Goal: Task Accomplishment & Management: Manage account settings

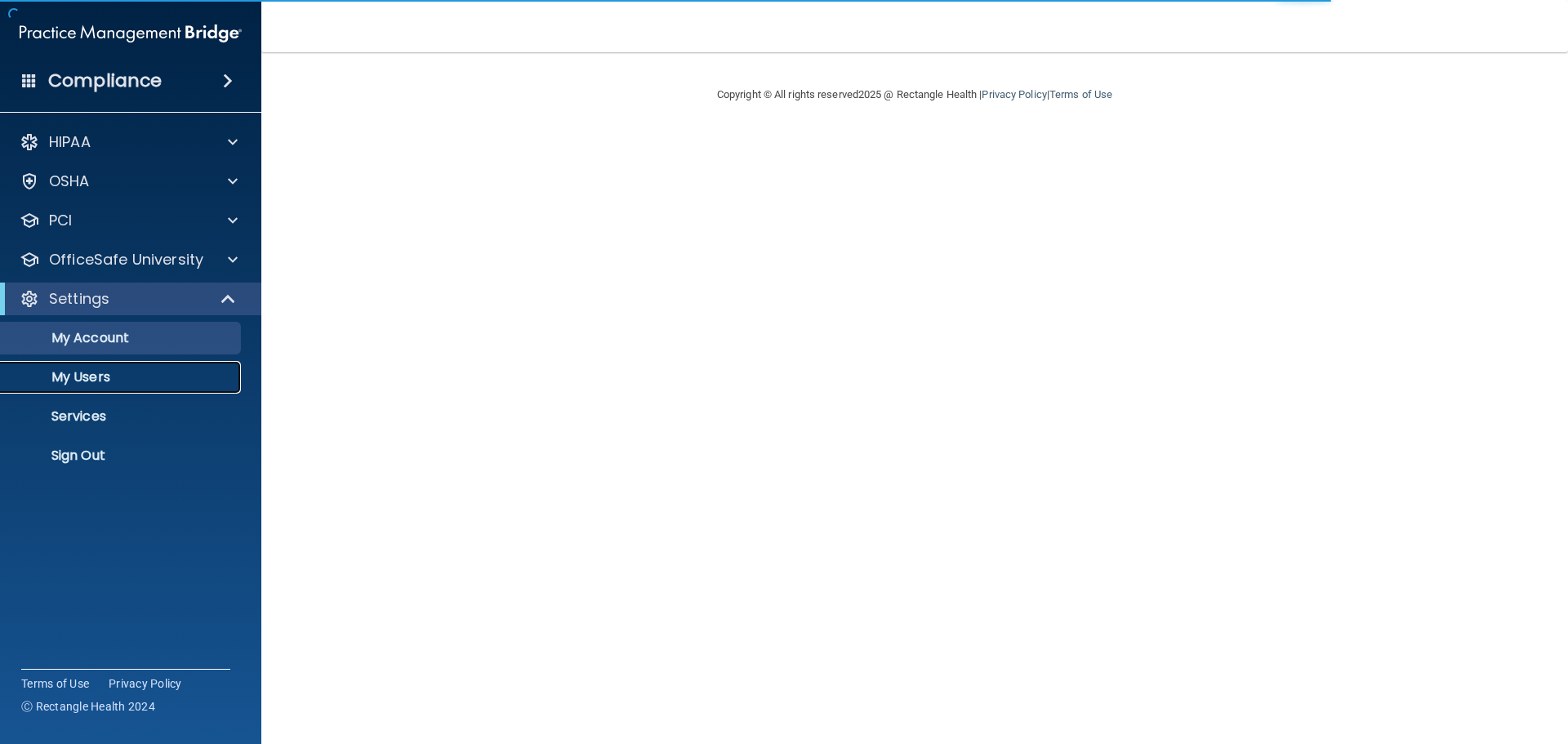
click at [95, 373] on p "My Users" at bounding box center [122, 377] width 223 height 16
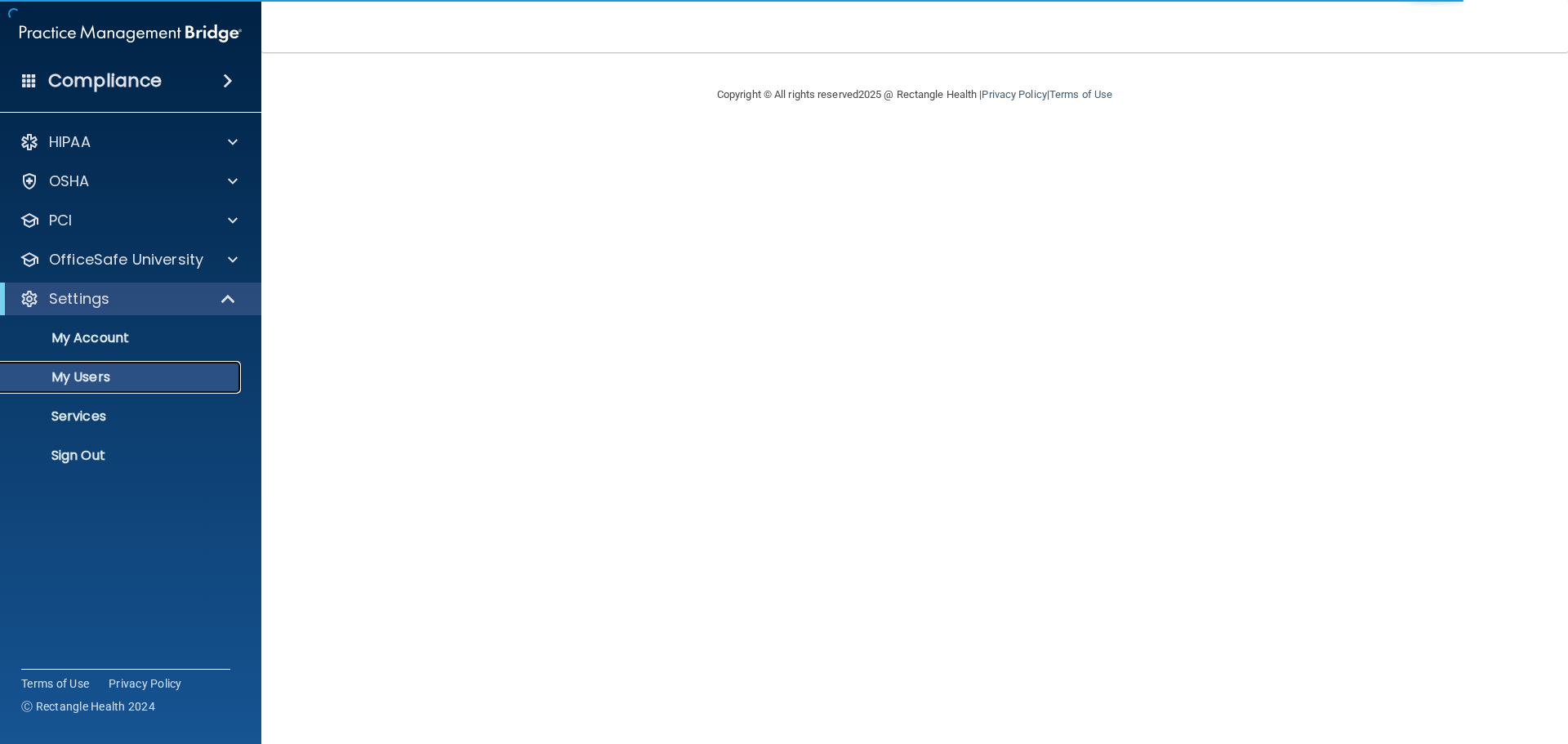
select select "20"
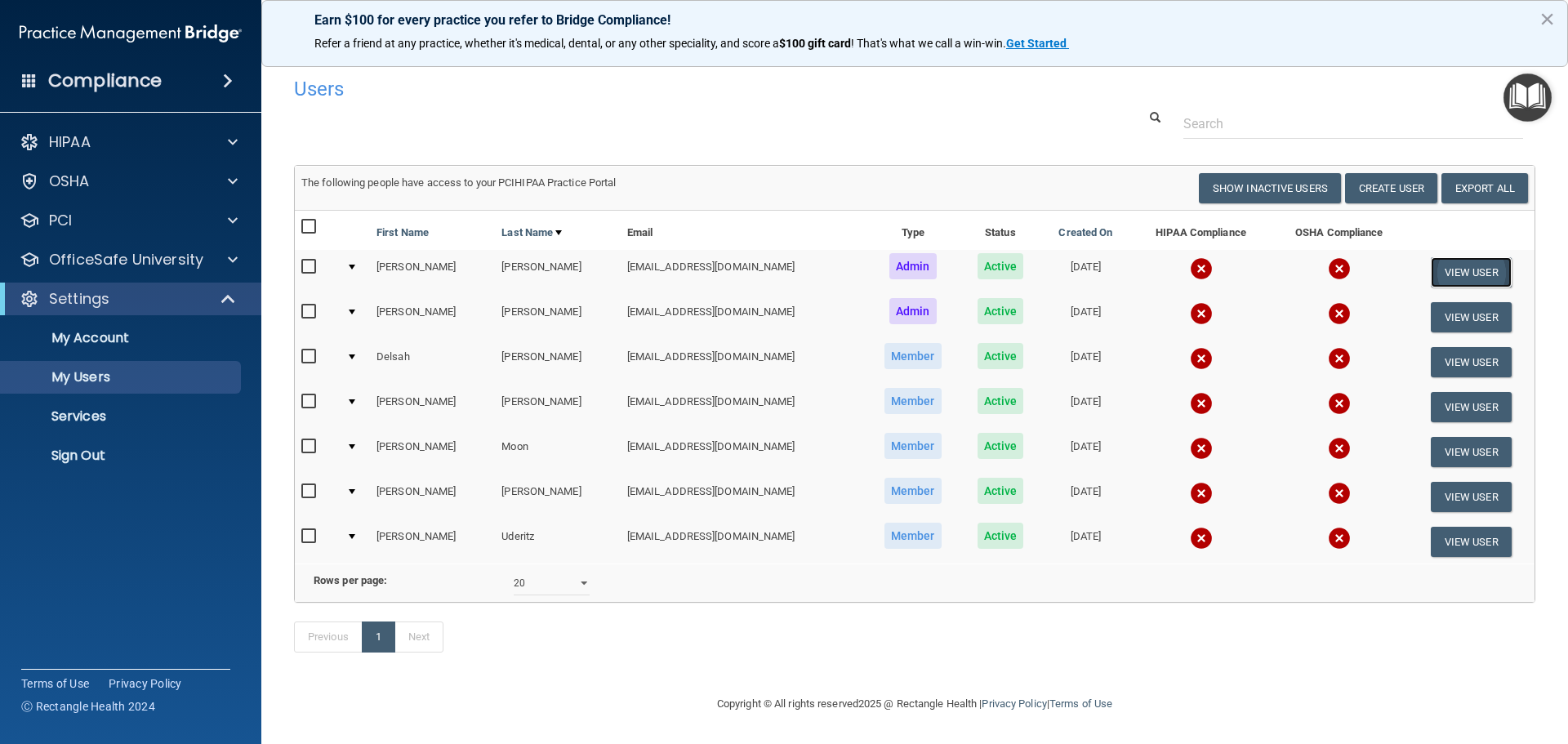
click at [1452, 271] on button "View User" at bounding box center [1471, 272] width 80 height 30
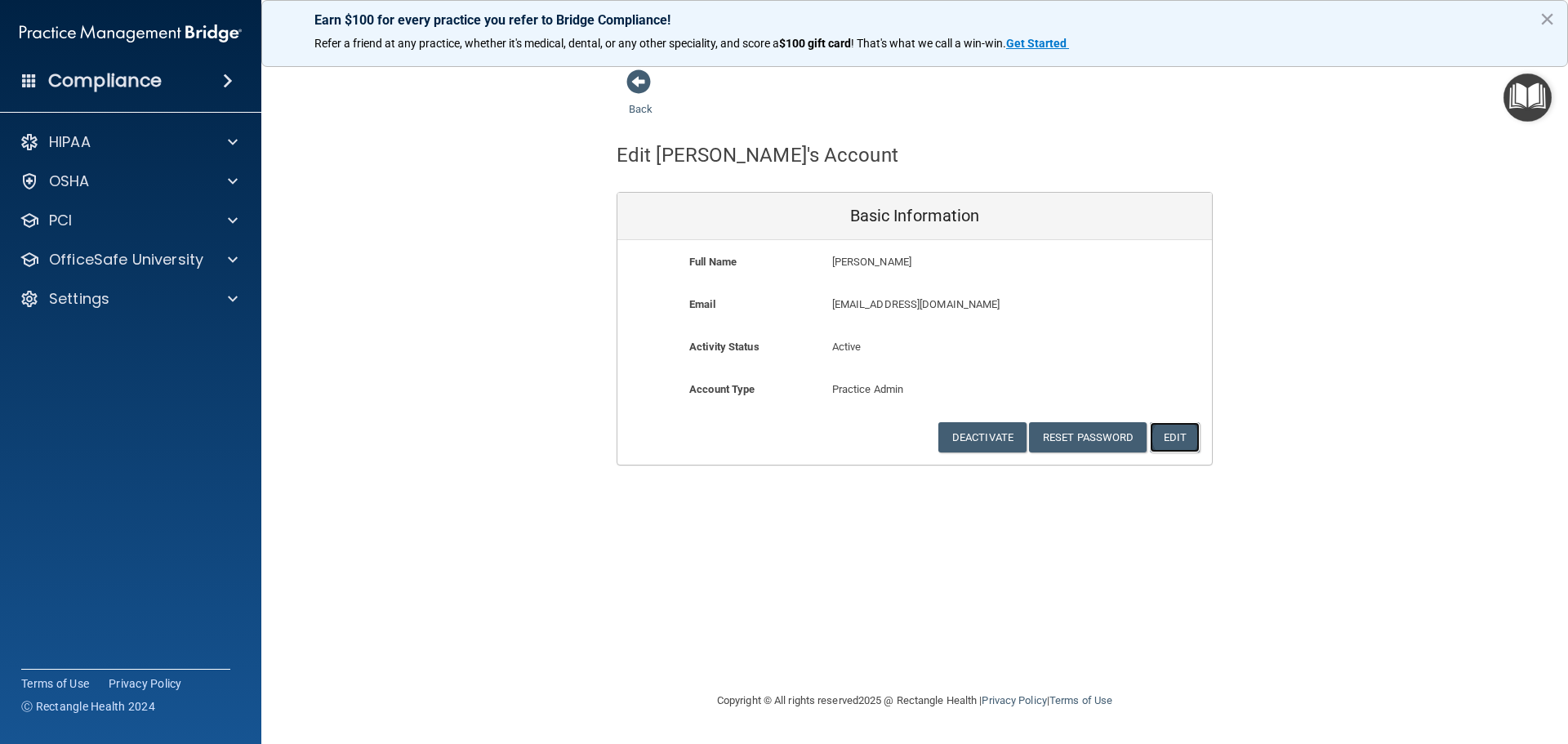
click at [1172, 444] on button "Edit" at bounding box center [1175, 437] width 49 height 30
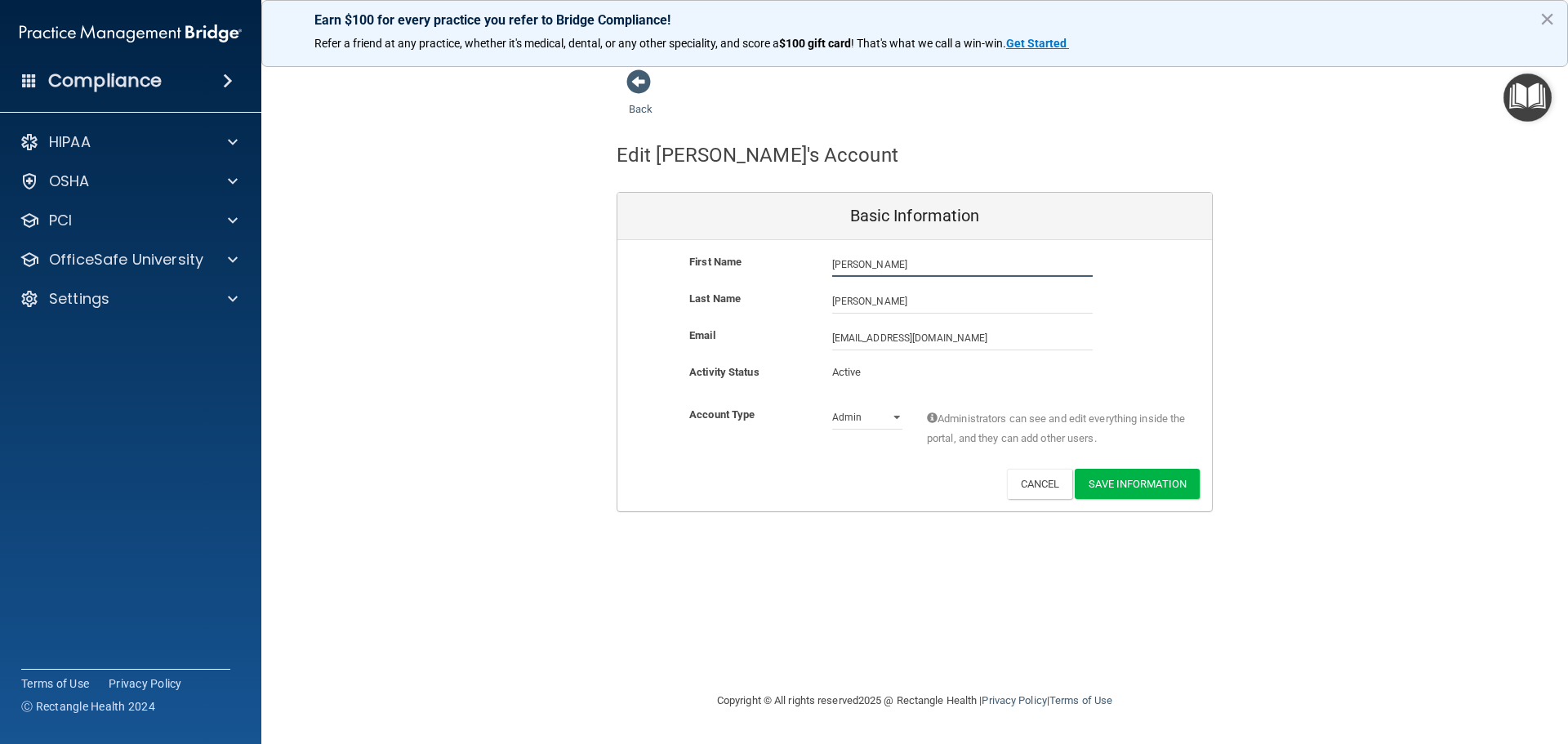
drag, startPoint x: 905, startPoint y: 265, endPoint x: 741, endPoint y: 268, distance: 164.0
click at [741, 268] on div "First Name [PERSON_NAME] [PERSON_NAME]" at bounding box center [914, 264] width 595 height 25
type input "[PERSON_NAME]"
click at [1126, 335] on div "Email [EMAIL_ADDRESS][DOMAIN_NAME] [EMAIL_ADDRESS][DOMAIN_NAME]" at bounding box center [914, 338] width 595 height 25
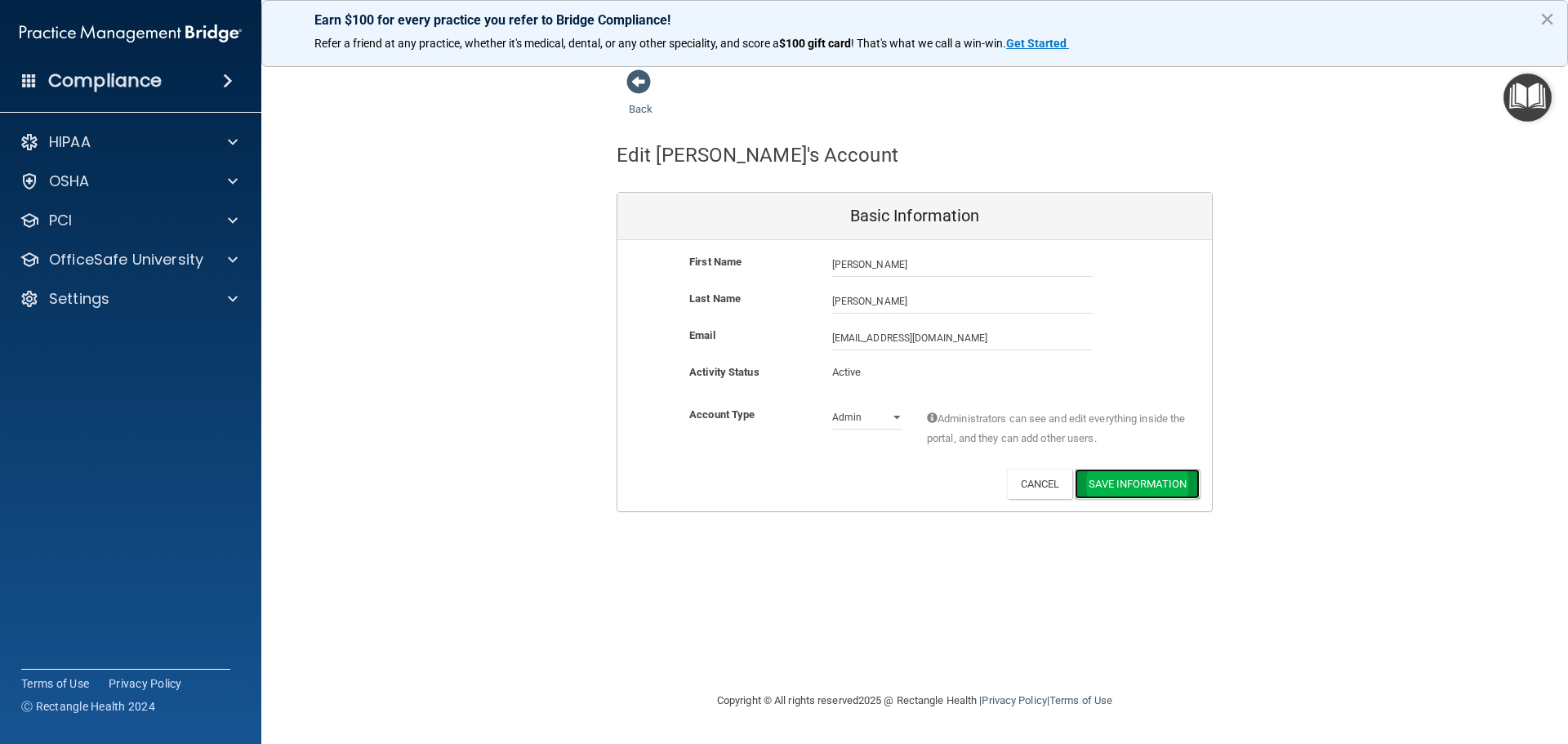
click at [1129, 483] on button "Save Information" at bounding box center [1137, 483] width 125 height 30
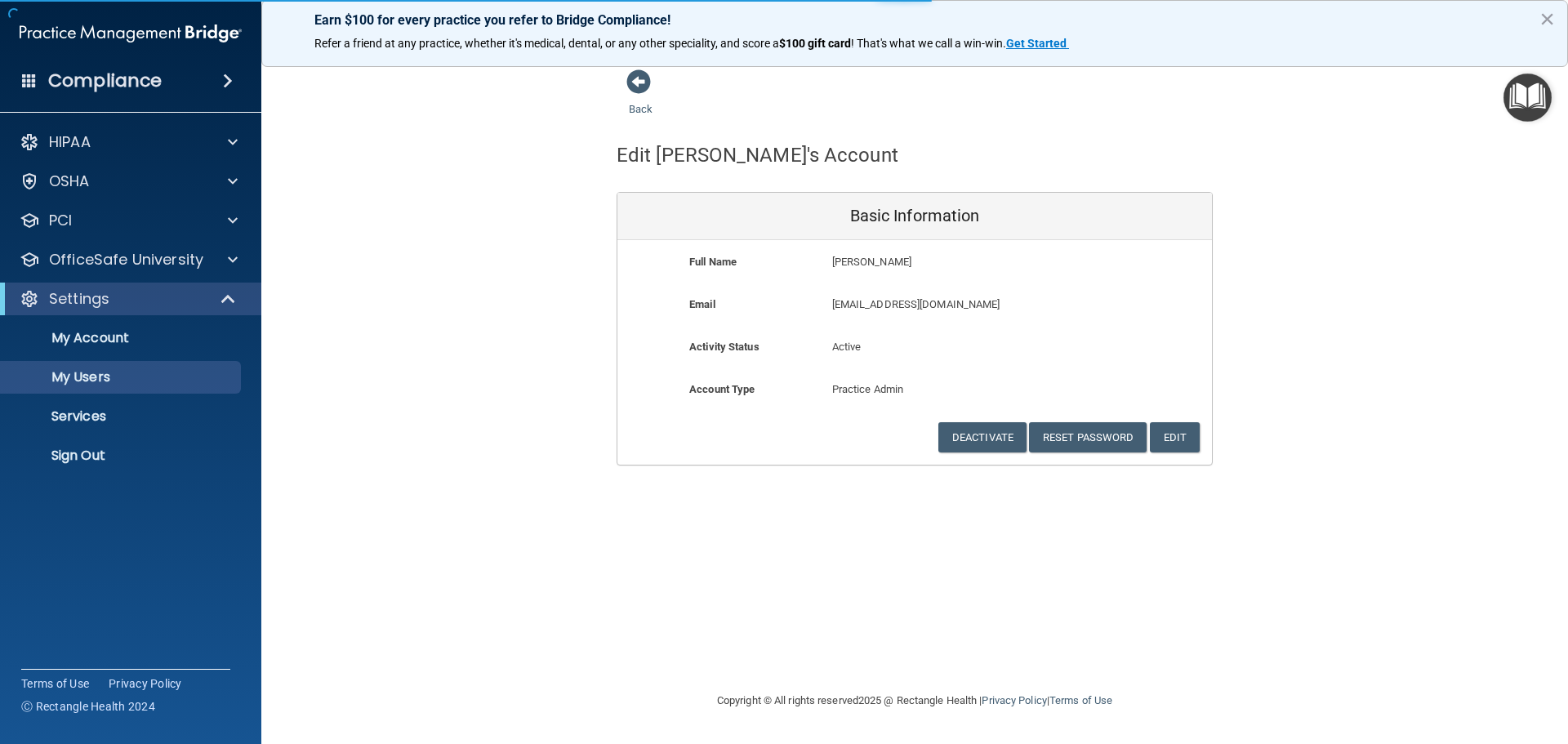
select select "20"
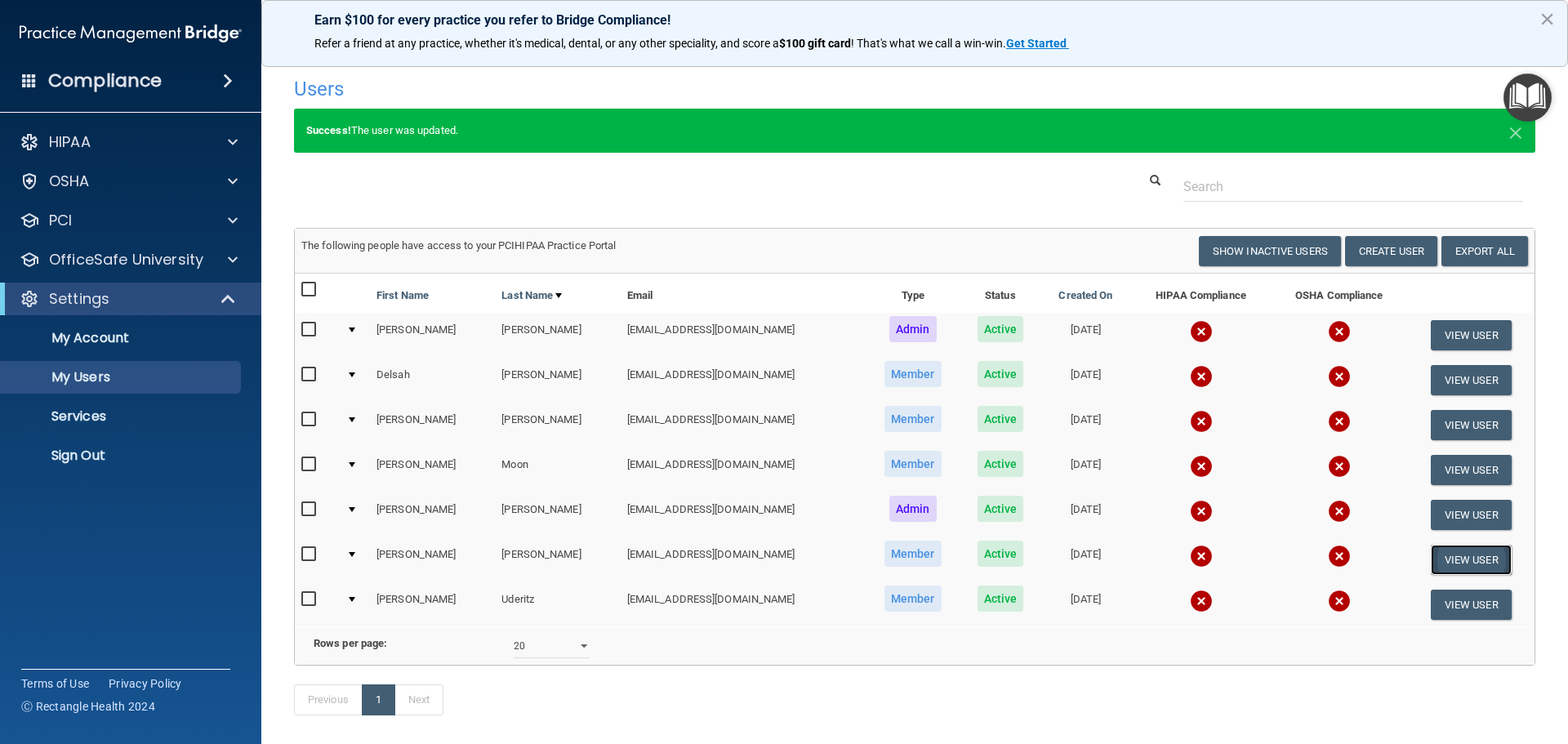
click at [1453, 563] on button "View User" at bounding box center [1471, 559] width 80 height 30
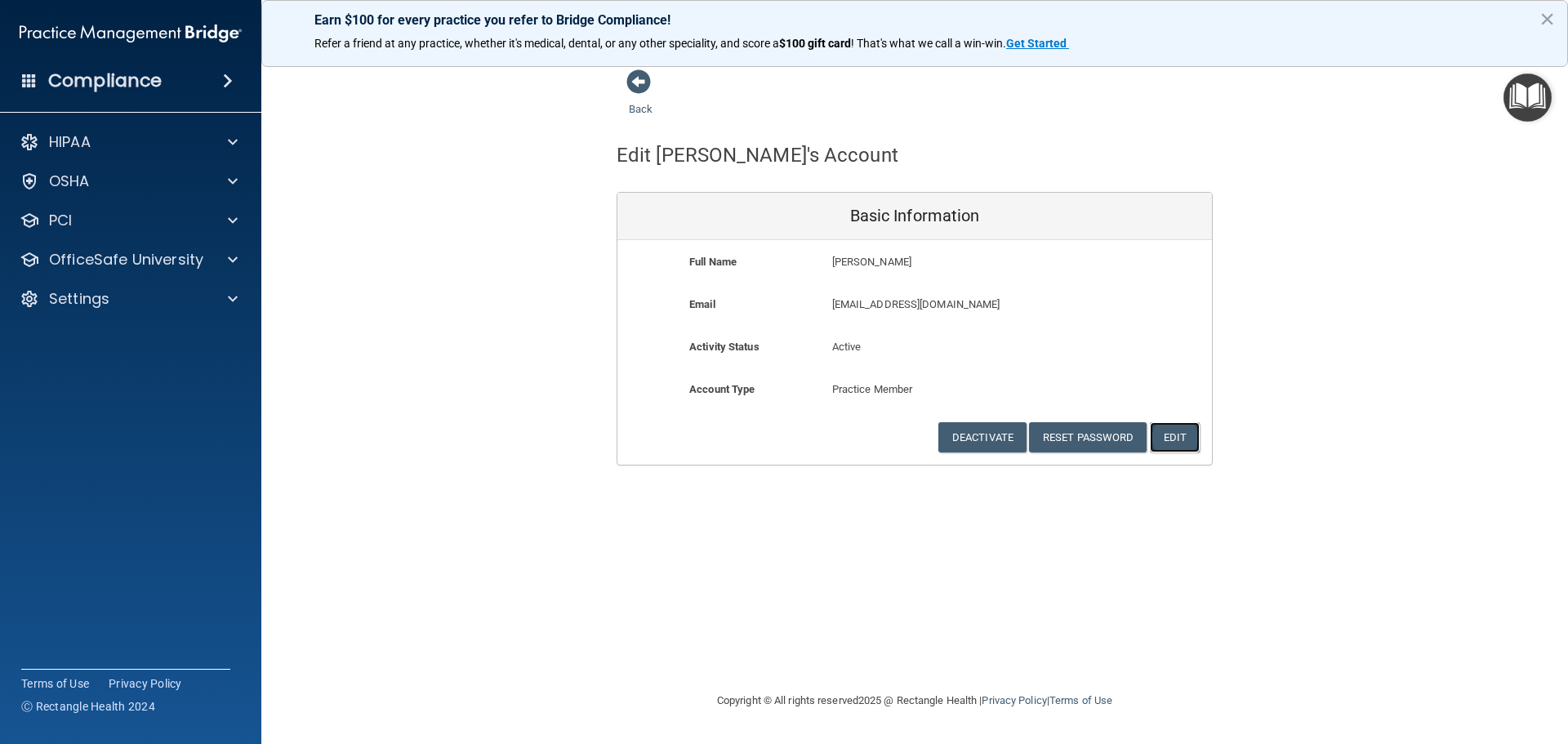
click at [1187, 436] on button "Edit" at bounding box center [1175, 437] width 49 height 30
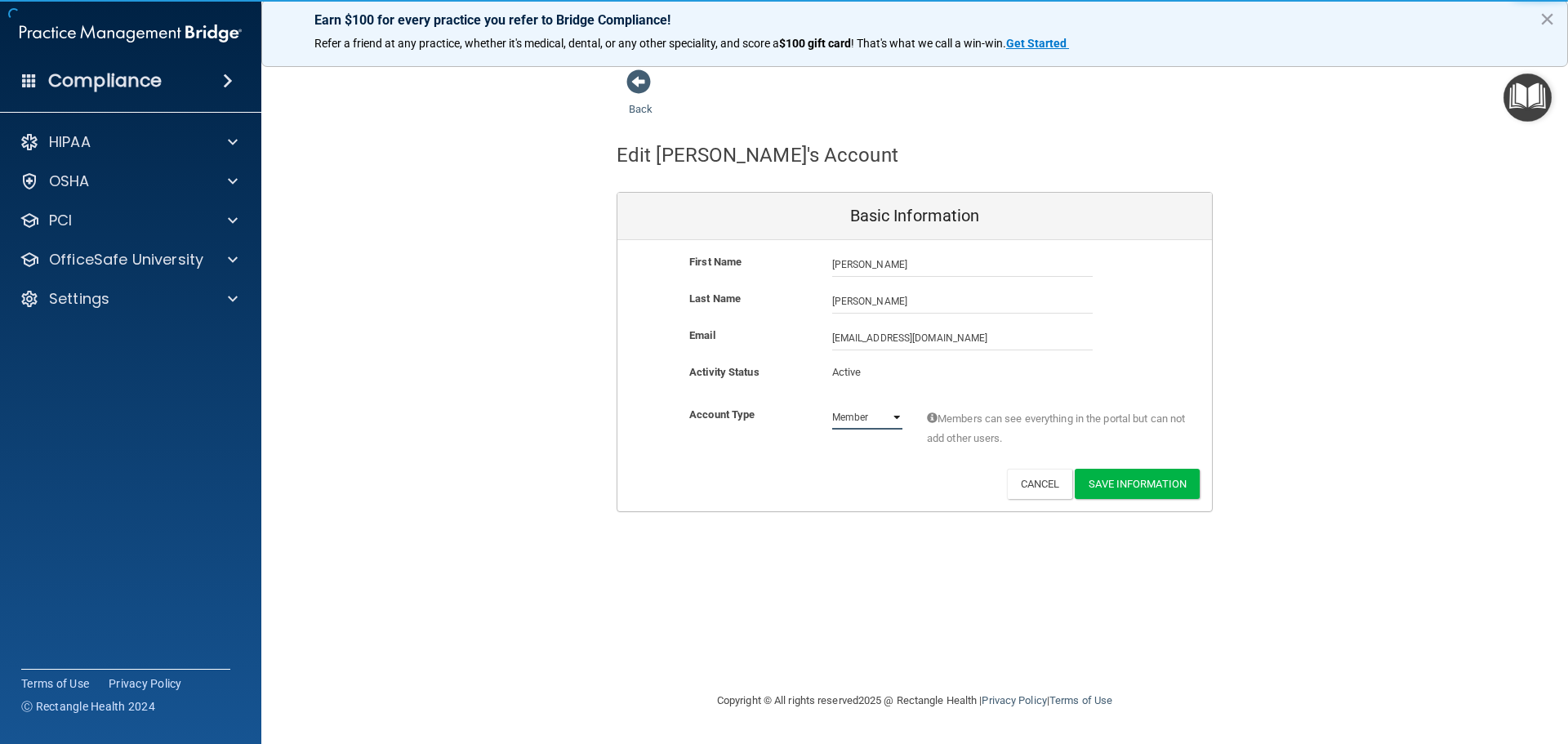
click at [894, 425] on select "Admin Member" at bounding box center [866, 417] width 70 height 25
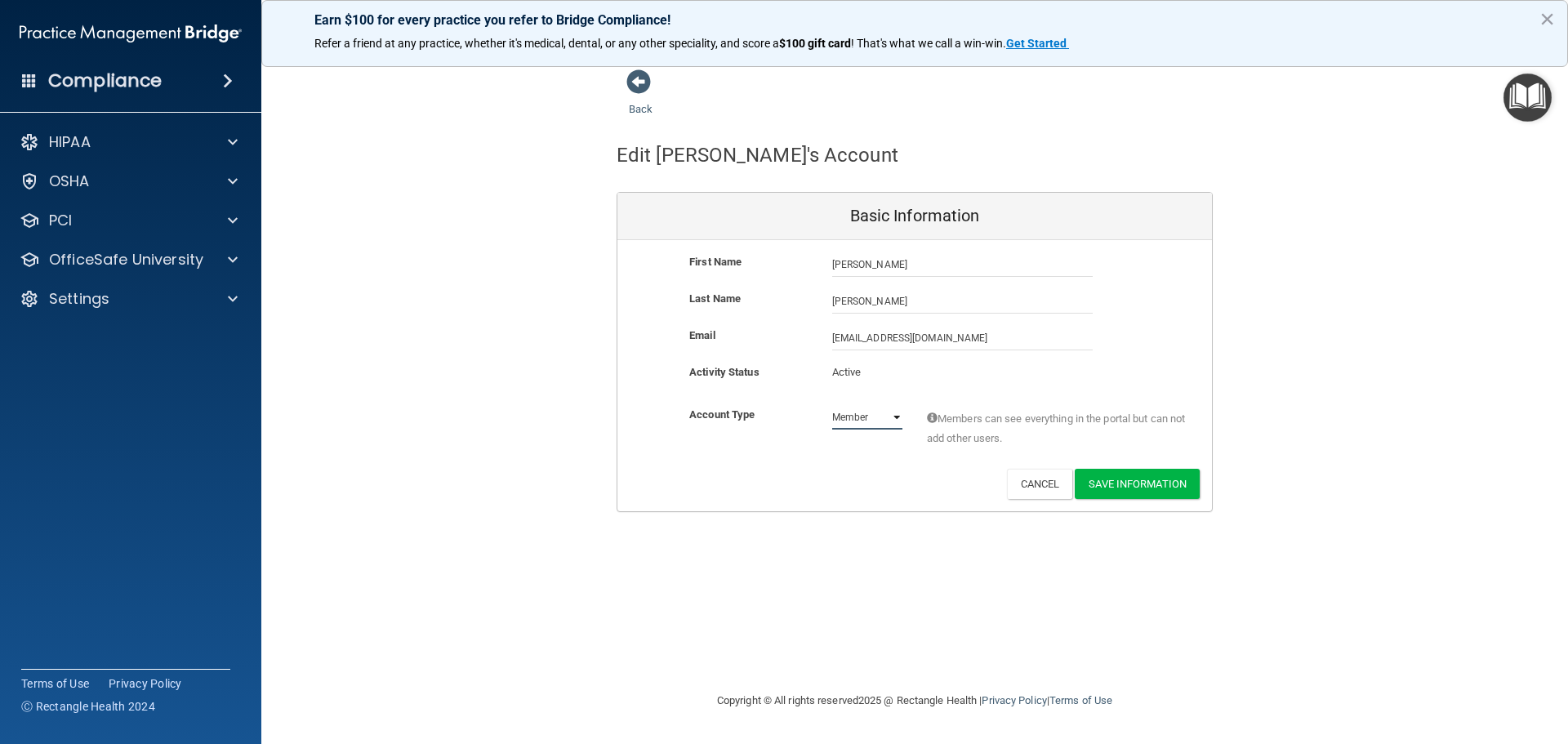
select select "practice_admin"
click at [832, 405] on select "Admin Member" at bounding box center [866, 417] width 70 height 25
click at [1120, 489] on button "Save Information" at bounding box center [1137, 483] width 125 height 30
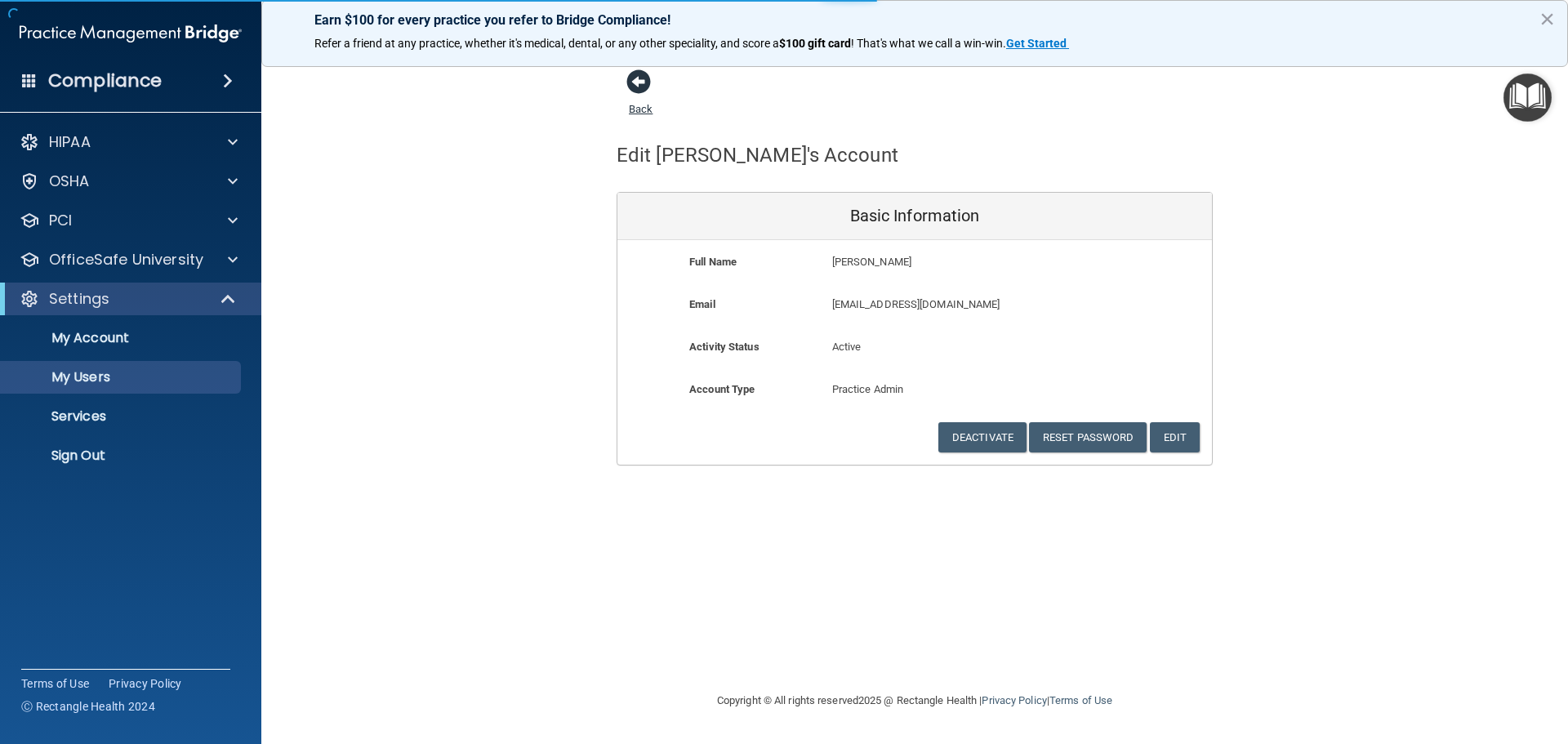
select select "20"
